Goal: Task Accomplishment & Management: Manage account settings

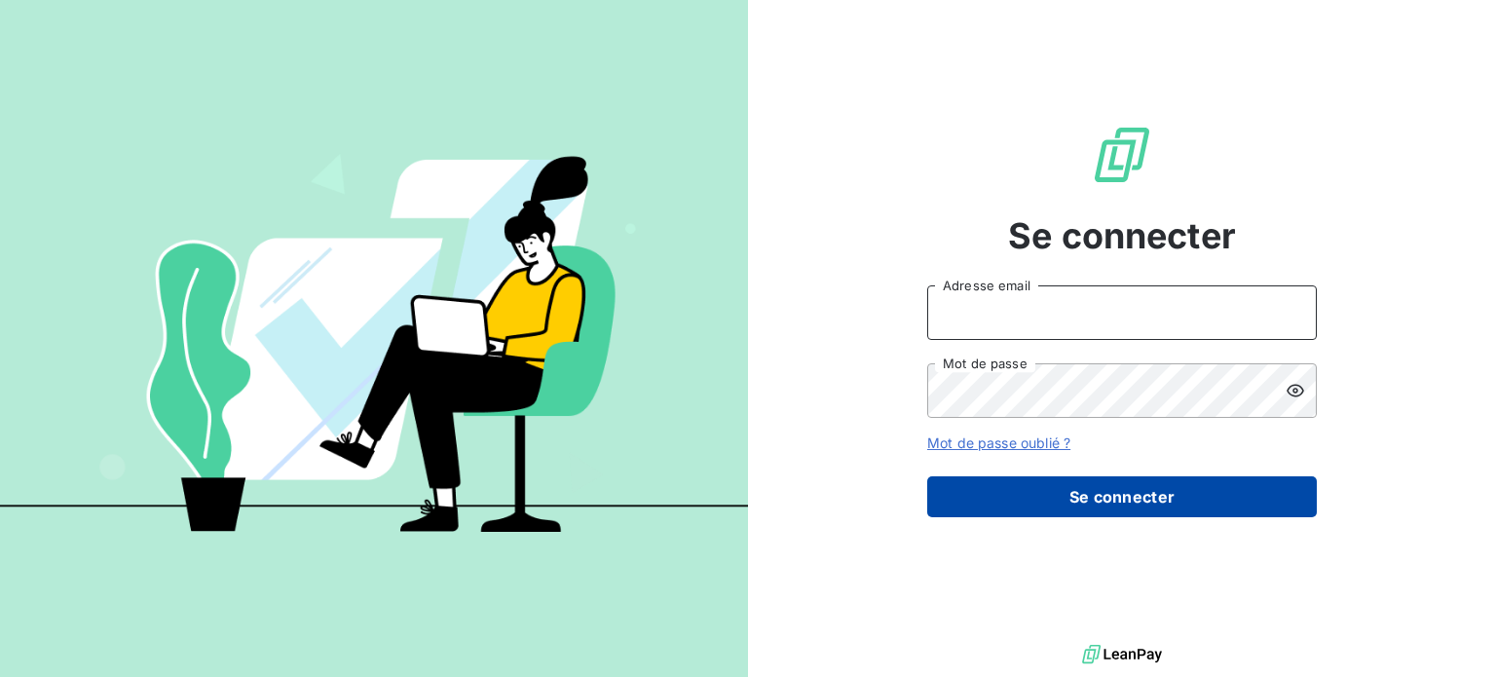
type input "[PERSON_NAME][EMAIL_ADDRESS][DOMAIN_NAME]"
click at [1041, 490] on button "Se connecter" at bounding box center [1122, 496] width 390 height 41
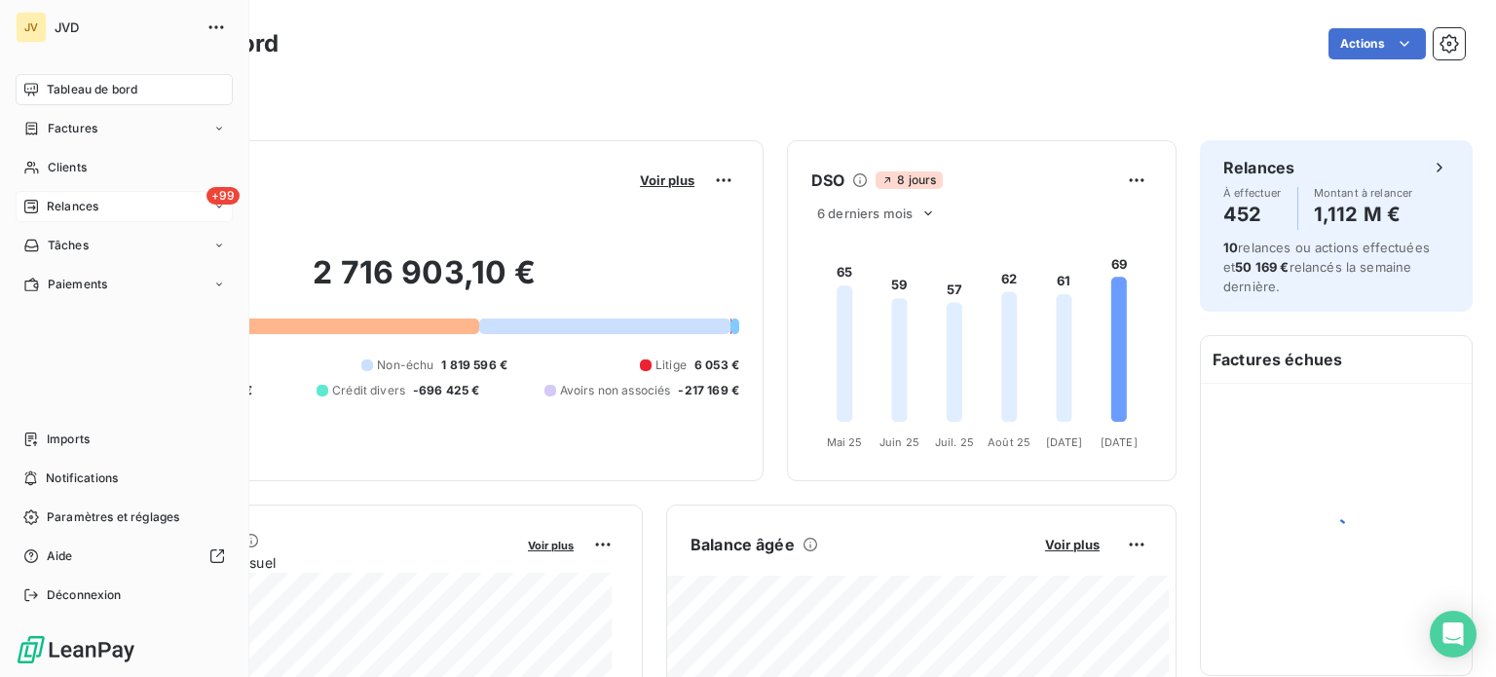
click at [127, 200] on div "+99 Relances" at bounding box center [124, 206] width 217 height 31
